Goal: Task Accomplishment & Management: Manage account settings

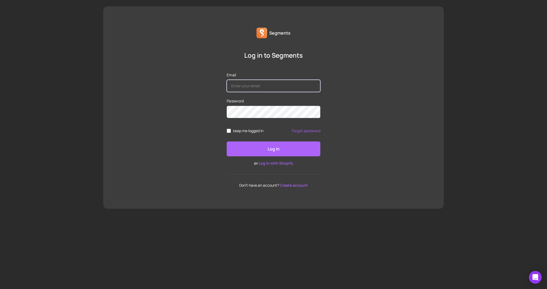
click at [296, 85] on input "Email" at bounding box center [274, 86] width 94 height 12
click at [336, 90] on div "Log in to Segments Email Password keep me logged in Forgot password Log in or L…" at bounding box center [273, 119] width 340 height 136
click at [276, 164] on link "Log in with Shopify" at bounding box center [276, 163] width 35 height 5
